Goal: Information Seeking & Learning: Find specific fact

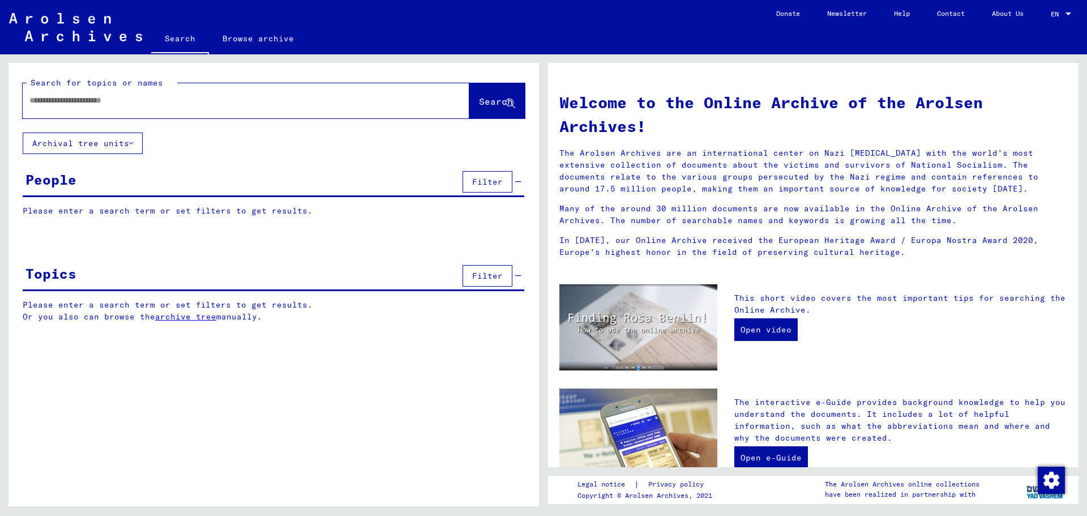
click at [41, 101] on input "text" at bounding box center [232, 101] width 406 height 12
paste input "******"
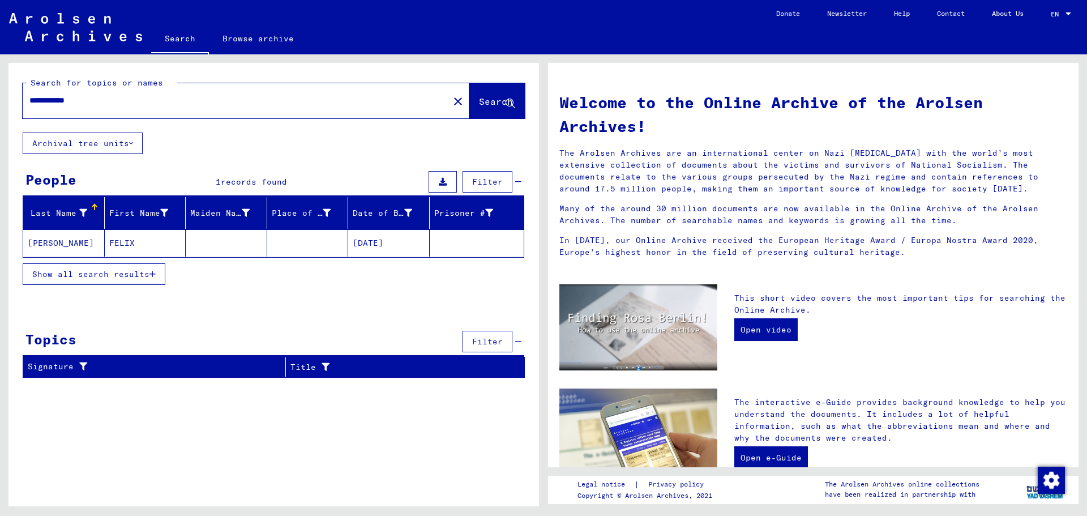
click at [120, 238] on mat-cell "FELIX" at bounding box center [146, 242] width 82 height 27
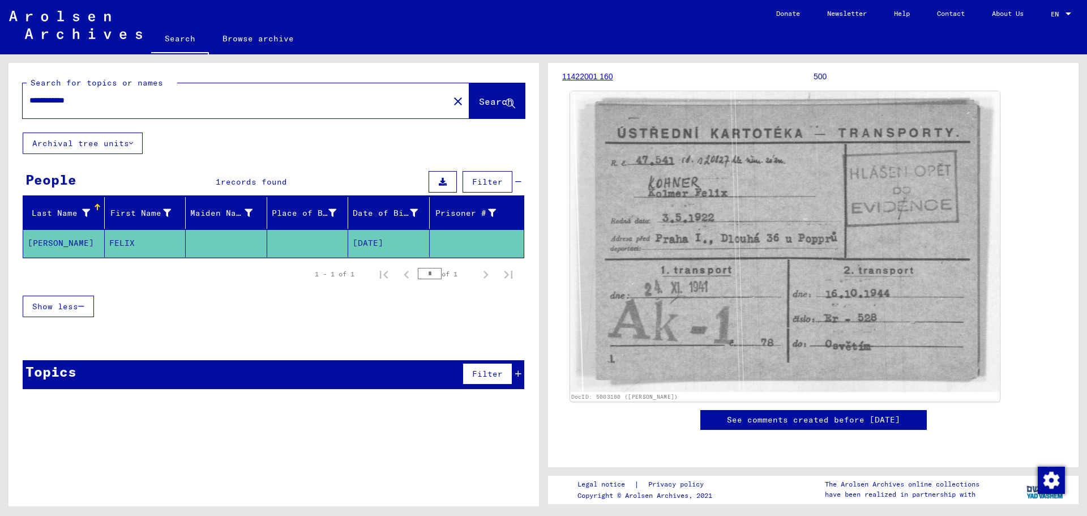
scroll to position [170, 0]
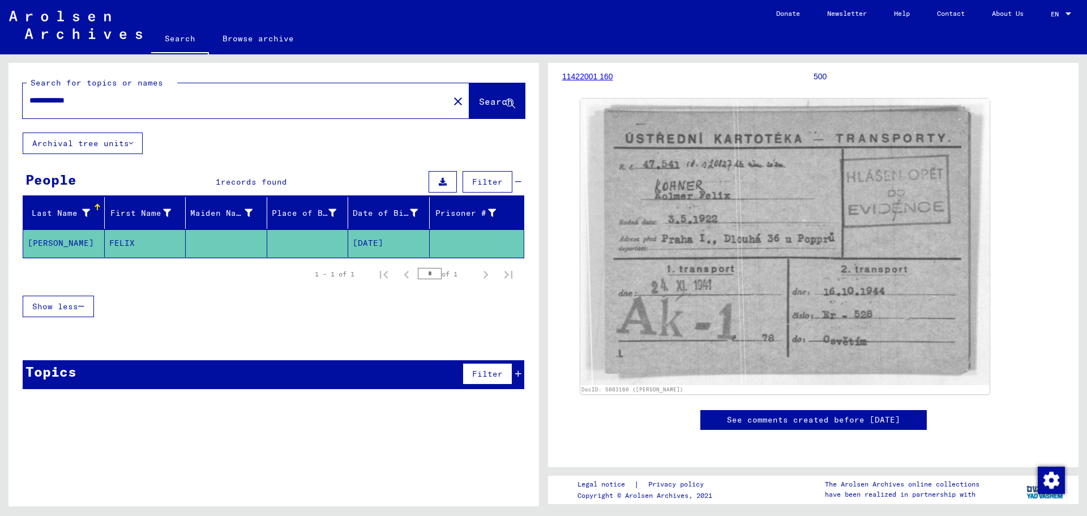
drag, startPoint x: 94, startPoint y: 105, endPoint x: 12, endPoint y: 102, distance: 81.6
click at [12, 102] on div "**********" at bounding box center [273, 98] width 531 height 70
paste input "text"
type input "**********"
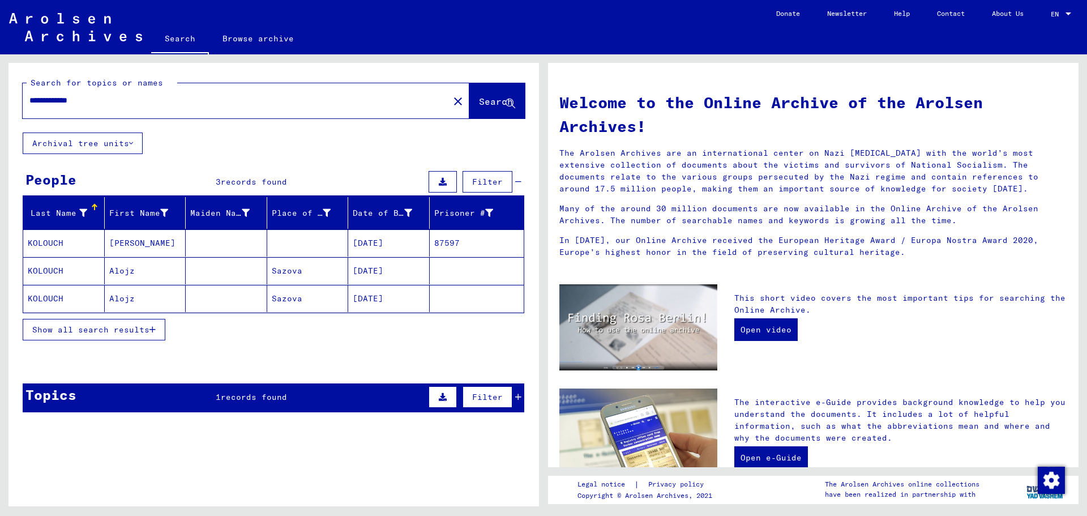
click at [130, 234] on mat-cell "[PERSON_NAME]" at bounding box center [146, 242] width 82 height 27
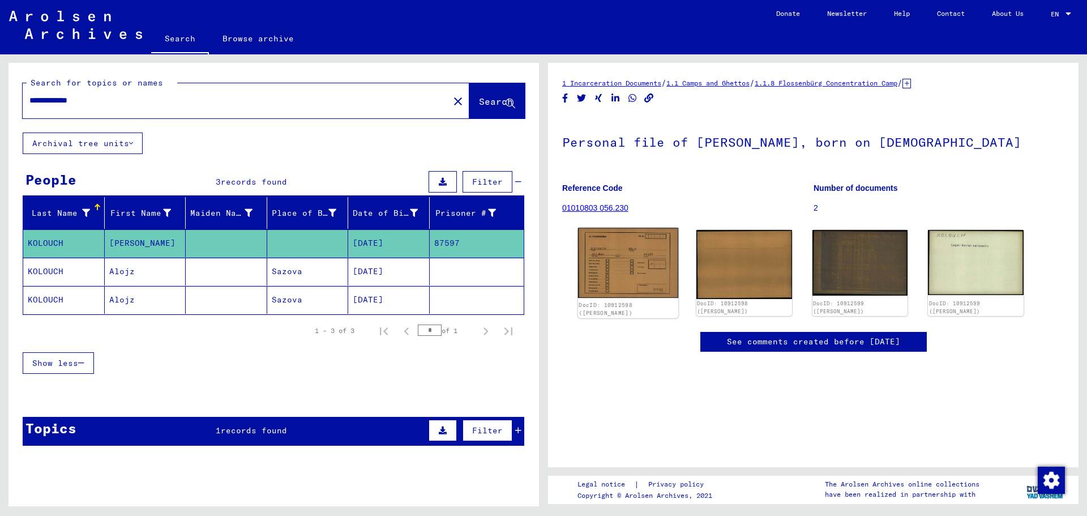
click at [640, 276] on img at bounding box center [628, 263] width 100 height 70
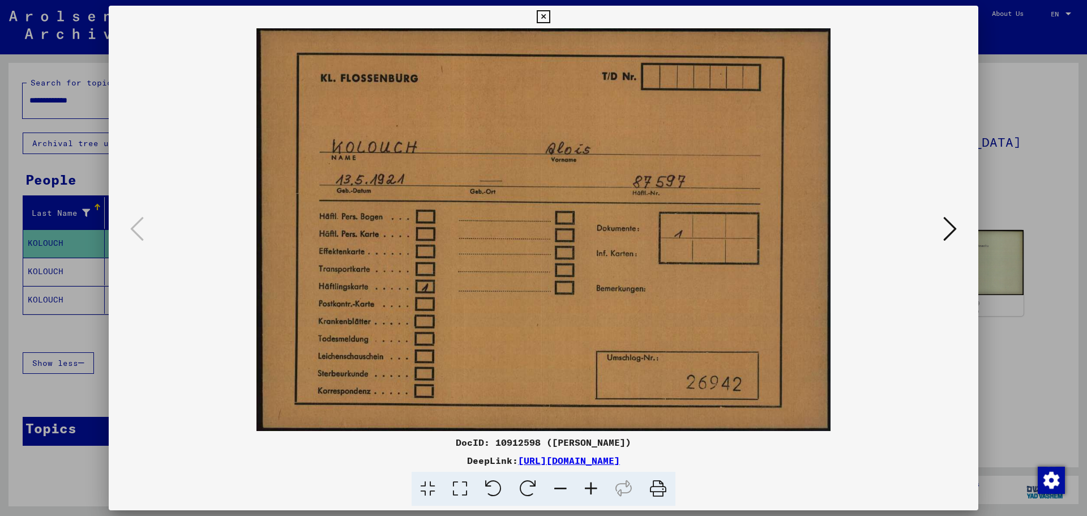
click at [953, 223] on icon at bounding box center [950, 228] width 14 height 27
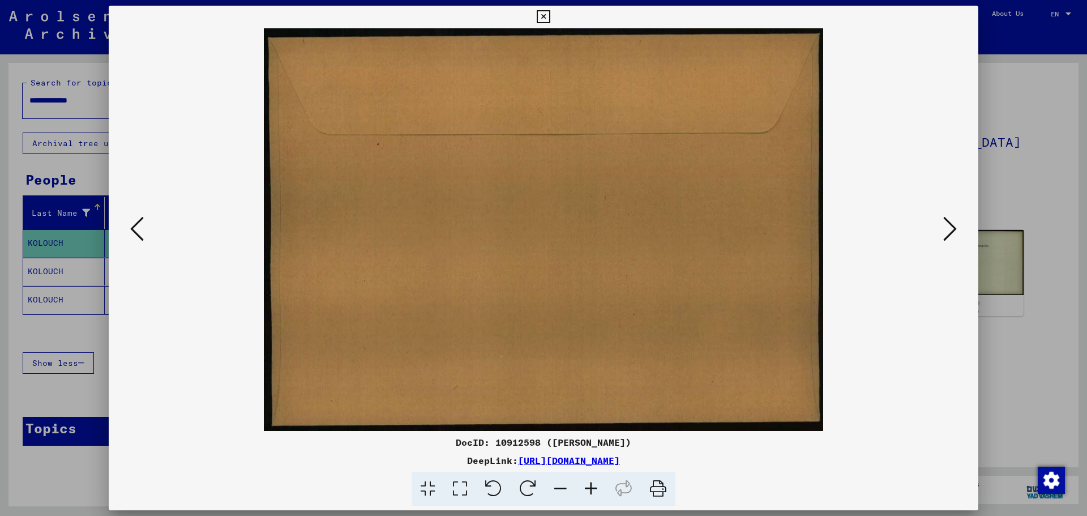
click at [952, 224] on icon at bounding box center [950, 228] width 14 height 27
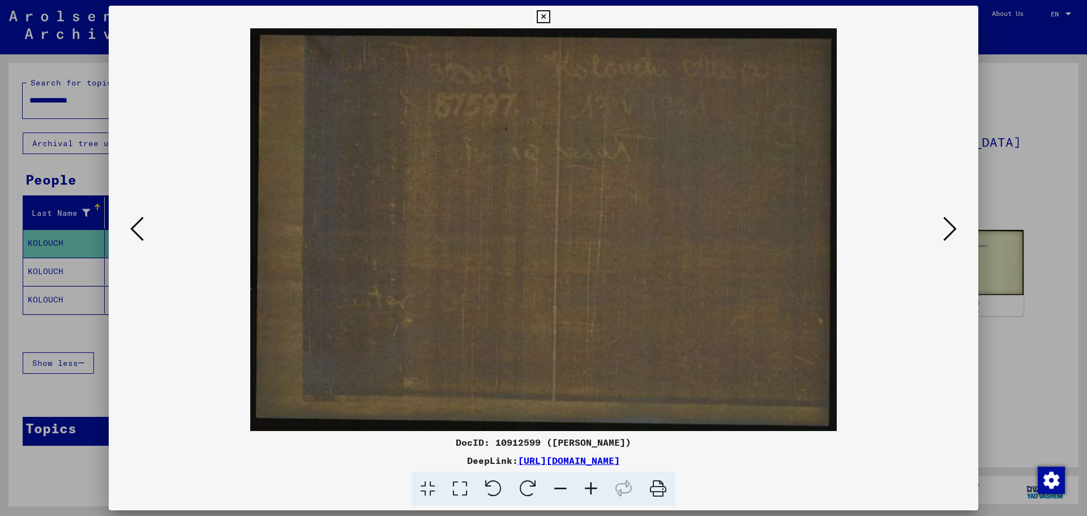
click at [997, 189] on div at bounding box center [543, 258] width 1087 height 516
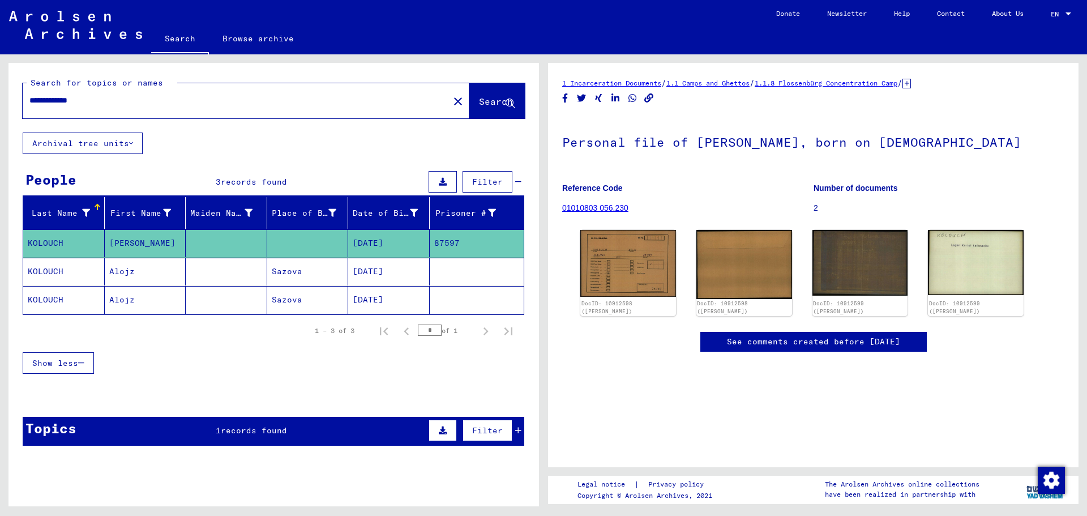
click at [379, 266] on mat-cell "[DATE]" at bounding box center [389, 272] width 82 height 28
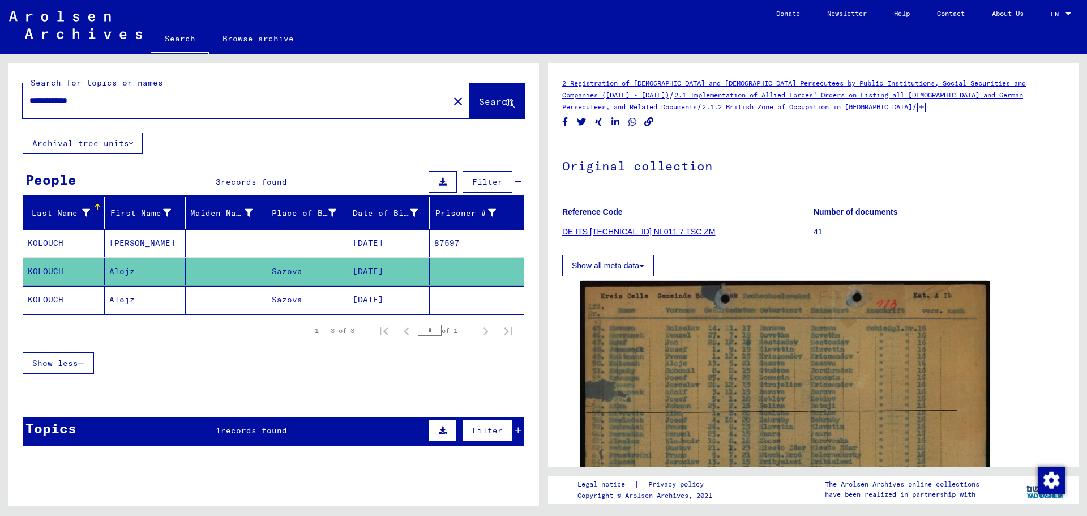
click at [384, 294] on mat-cell "[DATE]" at bounding box center [389, 300] width 82 height 28
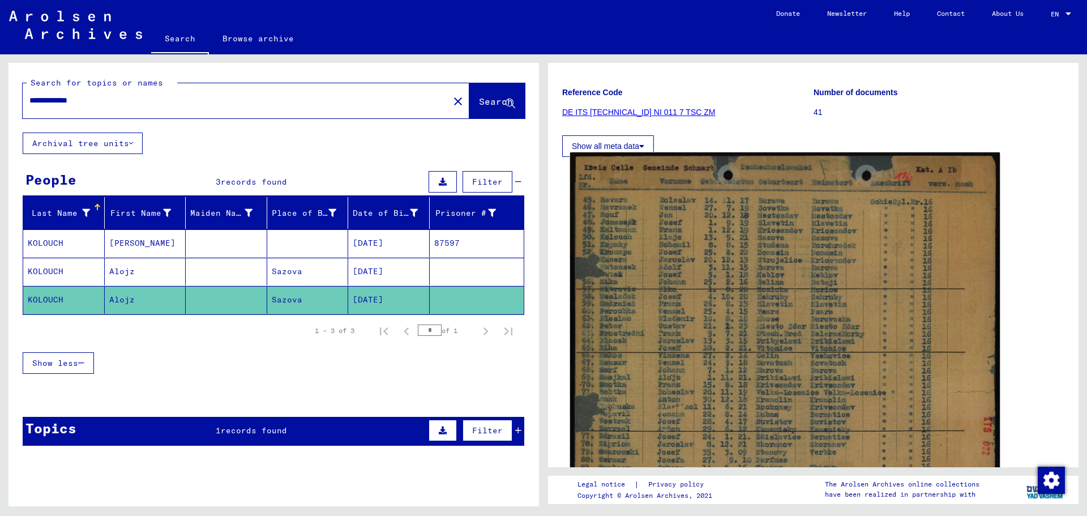
scroll to position [113, 0]
